Goal: Task Accomplishment & Management: Manage account settings

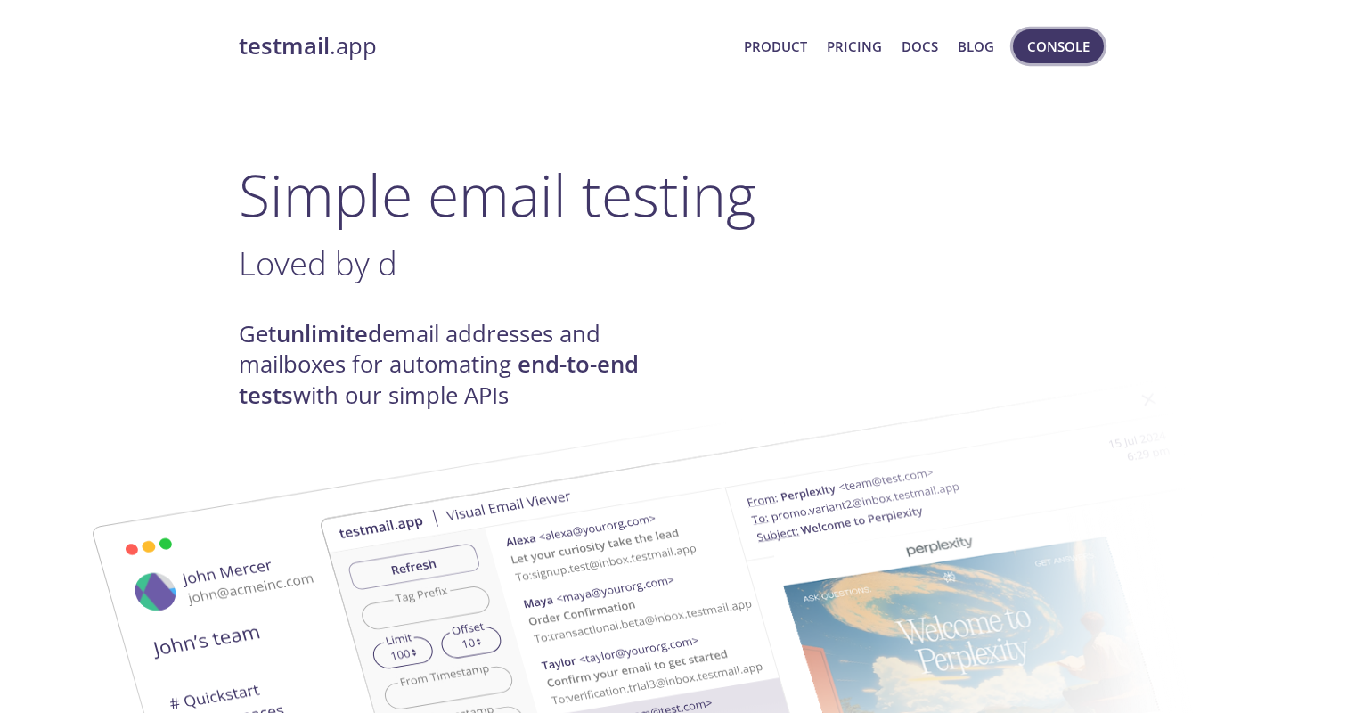
click at [1042, 51] on span "Console" at bounding box center [1059, 46] width 62 height 23
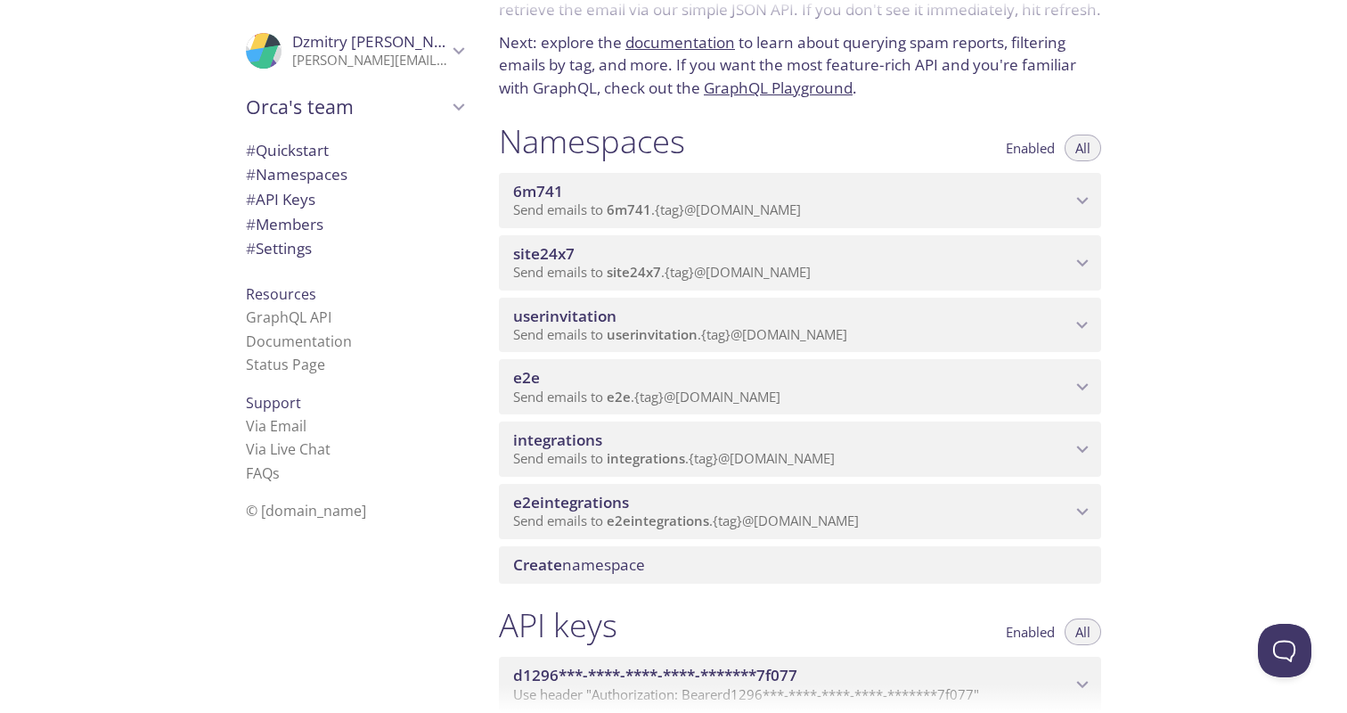
scroll to position [1093, 0]
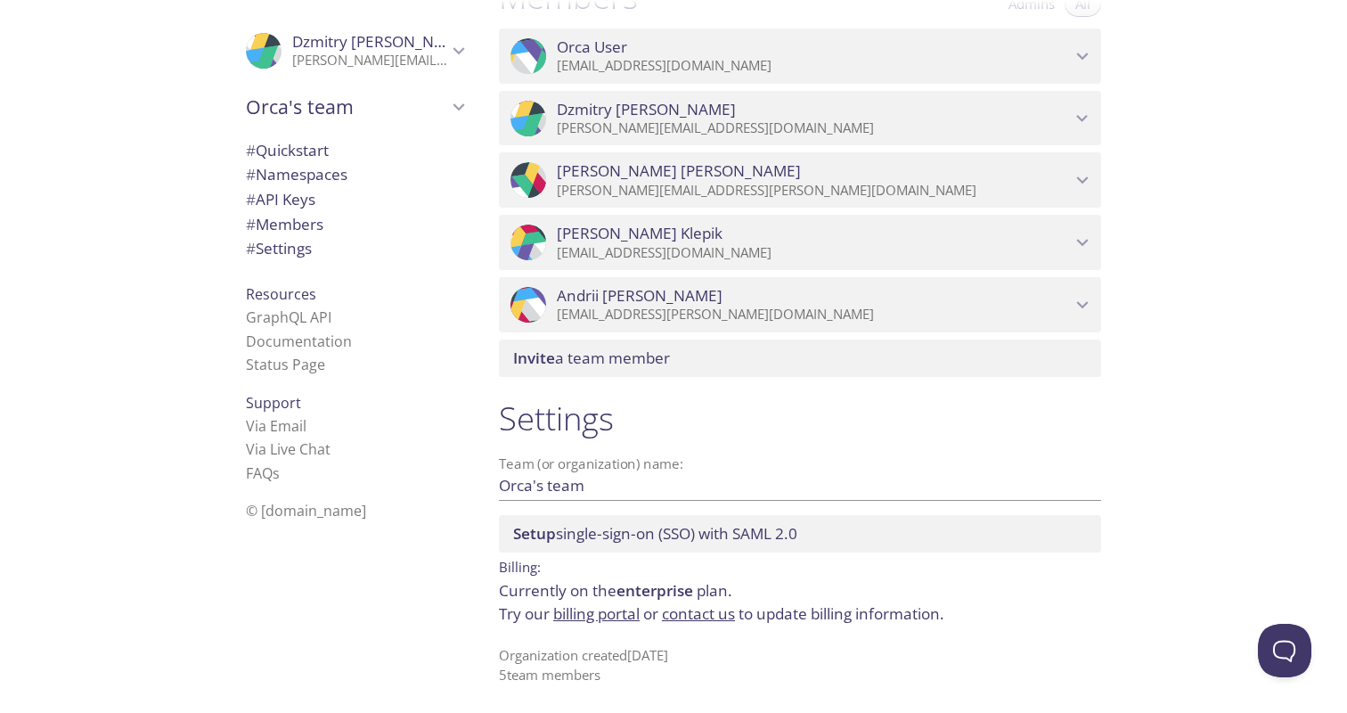
click at [617, 608] on link "billing portal" at bounding box center [596, 613] width 86 height 20
